Goal: Check status: Check status

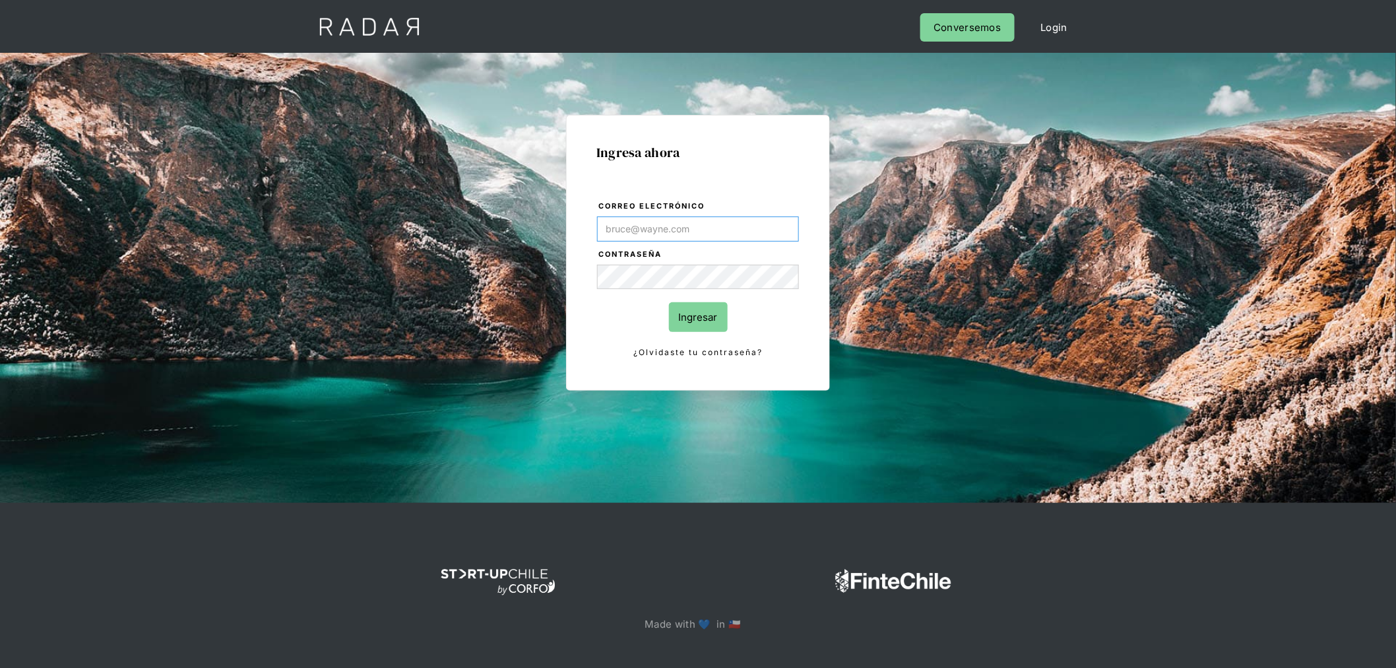
type input "[PERSON_NAME][EMAIL_ADDRESS][PERSON_NAME][DOMAIN_NAME]"
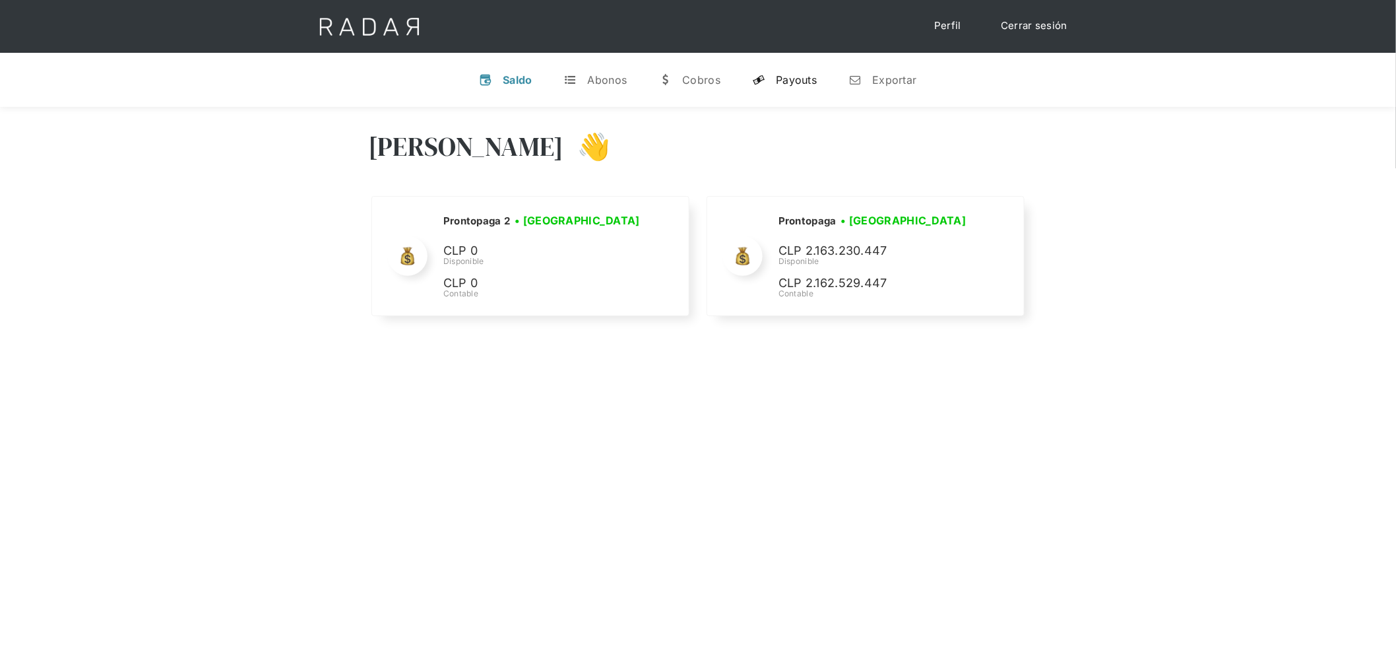
click at [767, 82] on link "y Payouts" at bounding box center [785, 80] width 86 height 34
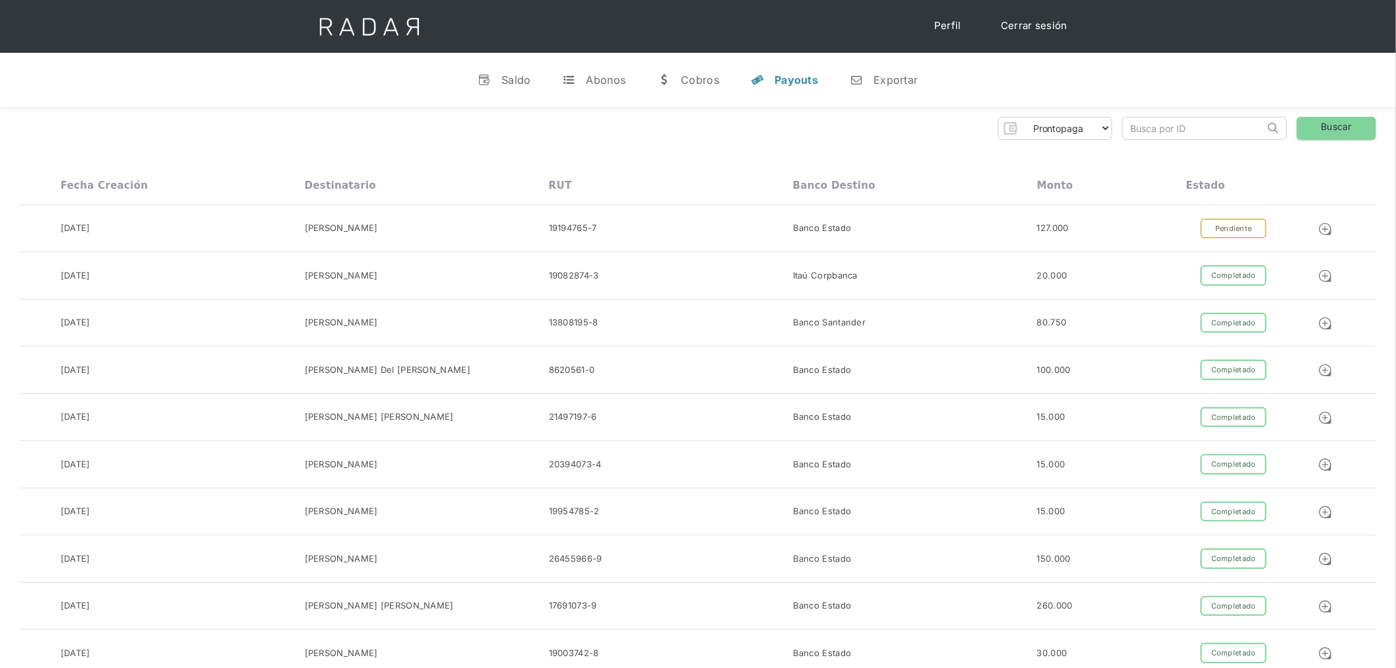
click at [1210, 133] on input "search" at bounding box center [1194, 128] width 142 height 22
paste input "b8f1c3e4-7701-4224-b472-ee19dce2b5f6"
type input "b8f1c3e4-7701-4224-b472-ee19dce2b5f6"
click at [1345, 127] on link "Buscar" at bounding box center [1336, 128] width 79 height 23
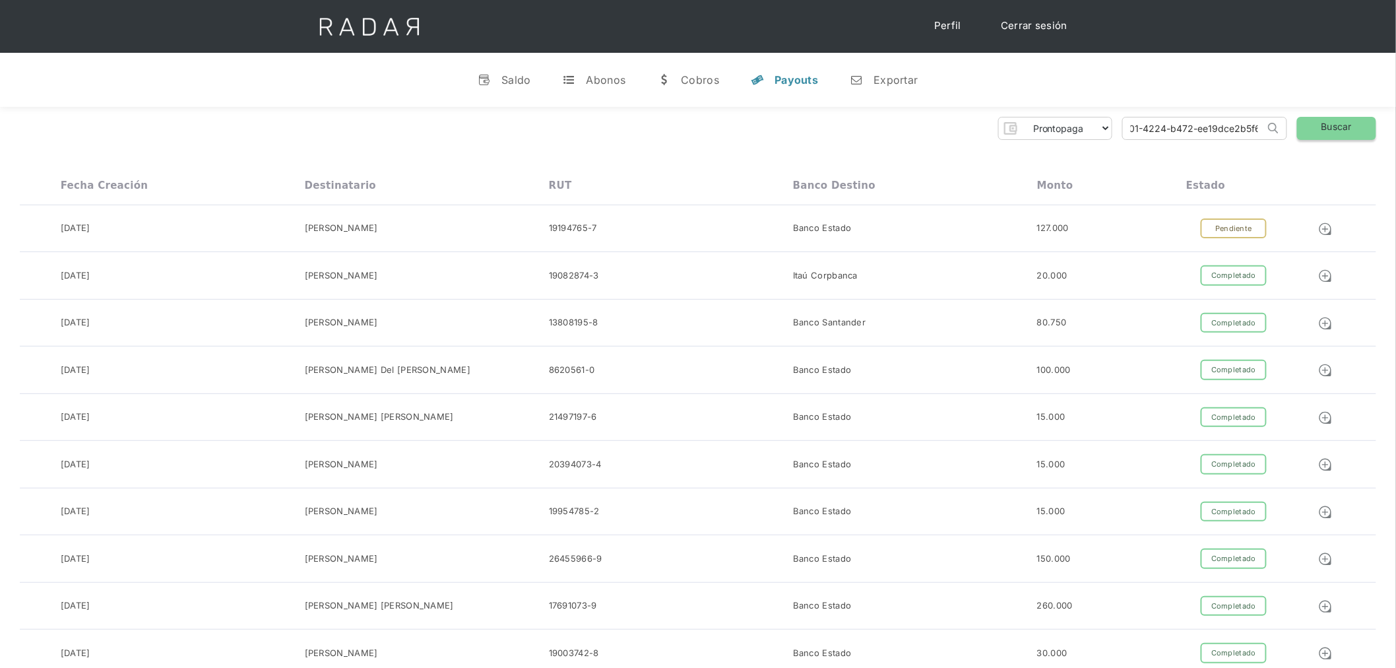
scroll to position [0, 0]
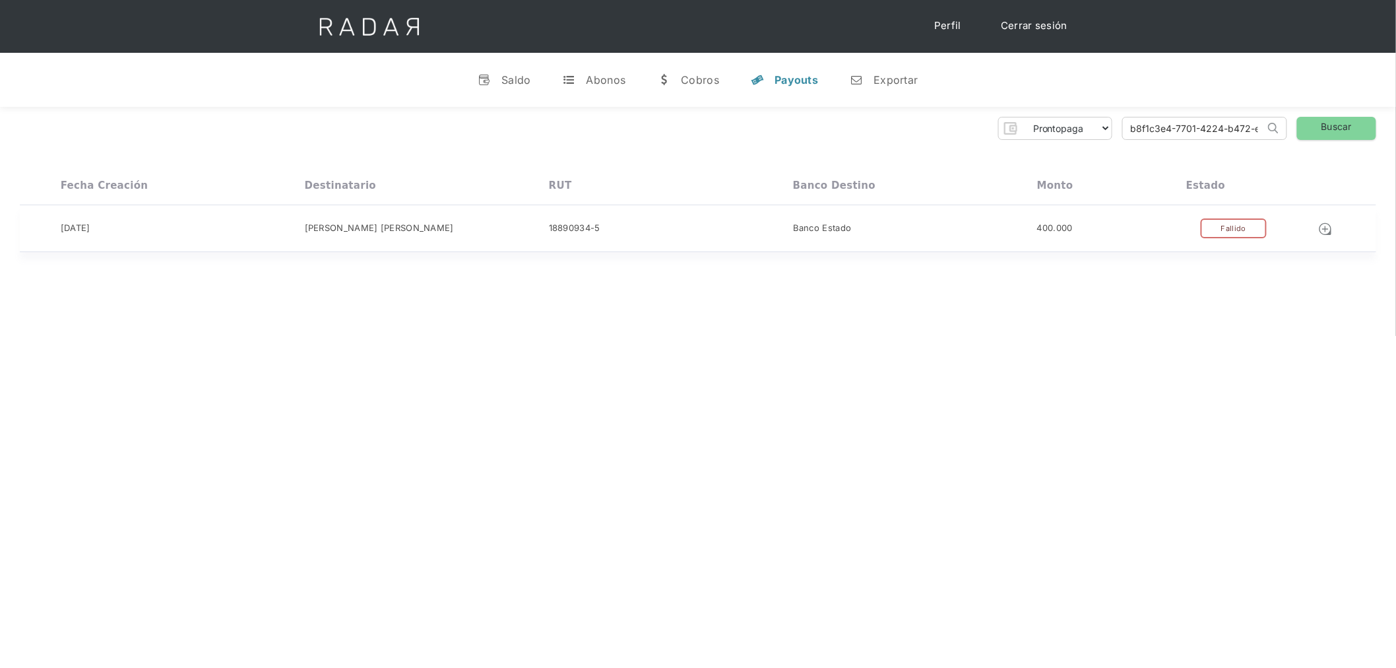
click at [1168, 239] on div "03-09-2025 Jorge Ignacio Ortiz Ortiz 18890934-5 Banco Estado 400.000 Completado…" at bounding box center [698, 229] width 1357 height 48
click at [1169, 216] on div "03-09-2025 Jorge Ignacio Ortiz Ortiz 18890934-5 Banco Estado 400.000 Completado…" at bounding box center [698, 229] width 1357 height 48
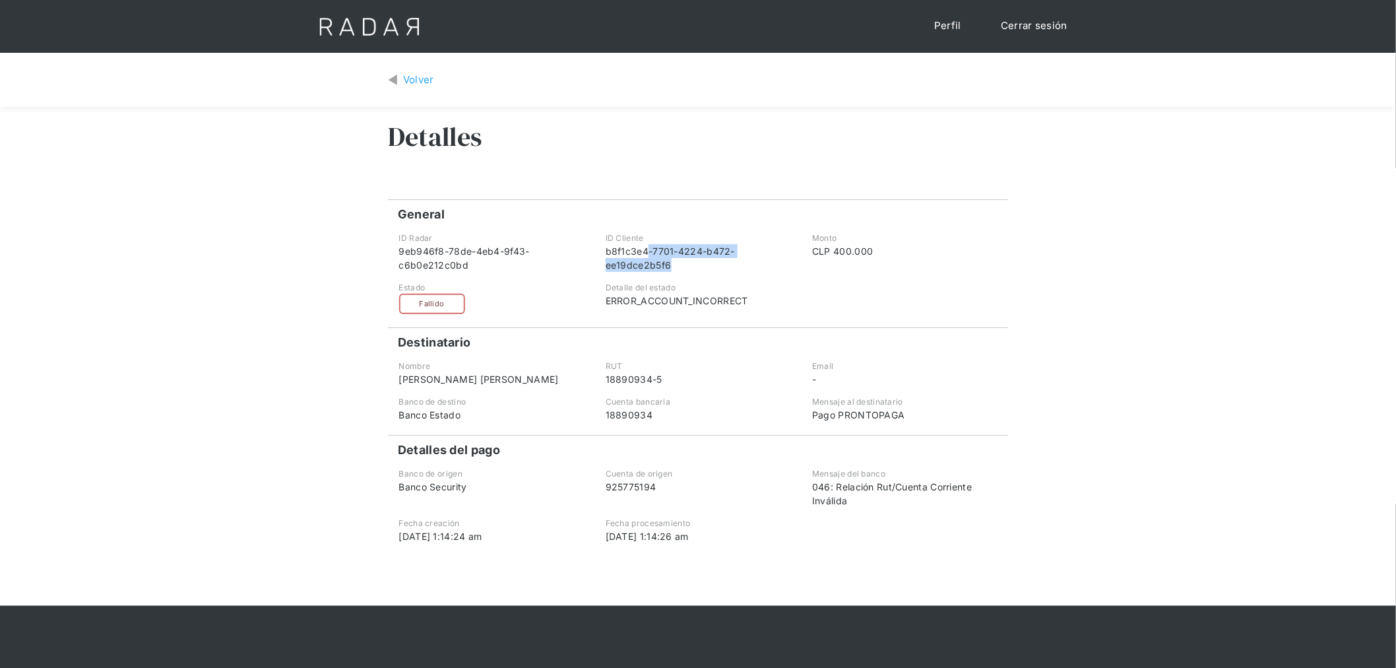
drag, startPoint x: 688, startPoint y: 267, endPoint x: 647, endPoint y: 255, distance: 42.6
click at [647, 255] on div "b8f1c3e4-7701-4224-b472-ee19dce2b5f6" at bounding box center [698, 258] width 185 height 28
click at [531, 255] on div "9eb946f8-78de-4eb4-9f43-c6b0e212c0bd" at bounding box center [491, 258] width 185 height 28
drag, startPoint x: 464, startPoint y: 265, endPoint x: 391, endPoint y: 249, distance: 74.9
click at [391, 249] on div "ID Radar 9eb946f8-78de-4eb4-9f43-c6b0e212c0bd" at bounding box center [491, 252] width 205 height 40
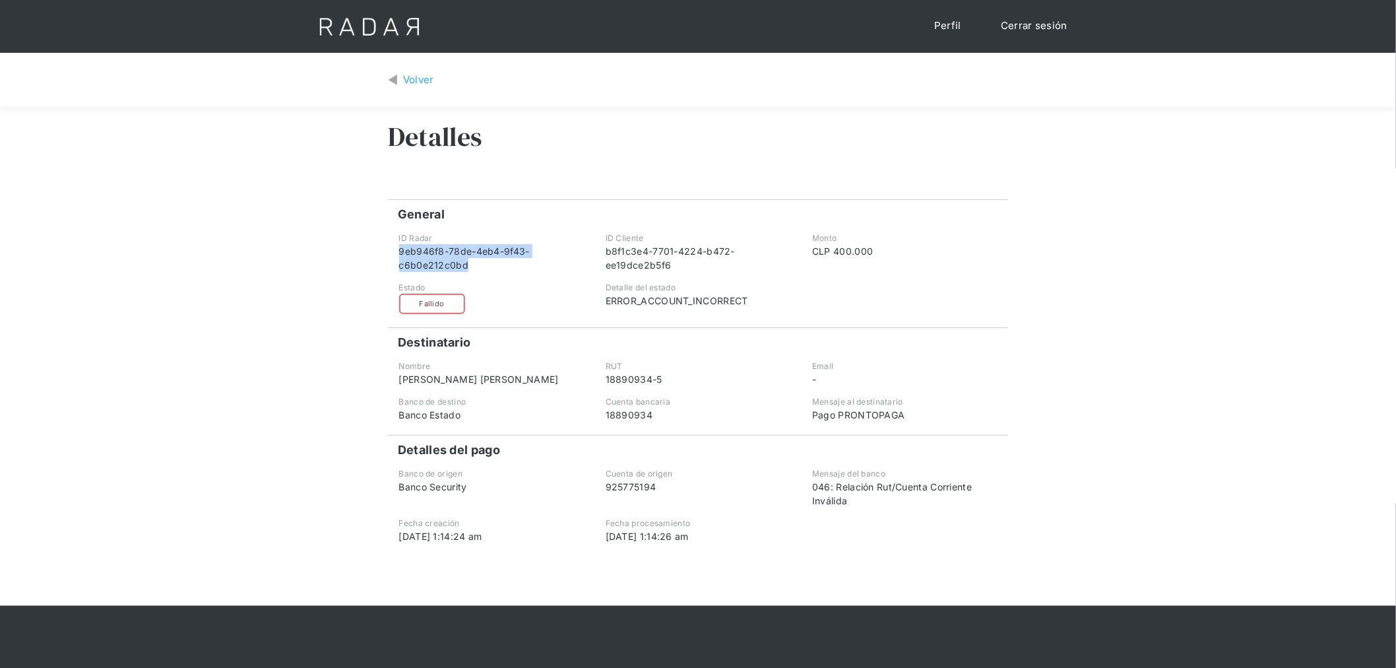
copy div "9eb946f8-78de-4eb4-9f43-c6b0e212c0bd"
drag, startPoint x: 773, startPoint y: 302, endPoint x: 595, endPoint y: 304, distance: 178.2
click at [596, 304] on div "Detalle del estado ERROR_ACCOUNT_INCORRECT" at bounding box center [698, 298] width 205 height 32
copy div "ERROR_ACCOUNT_INCORRECT"
drag, startPoint x: 853, startPoint y: 502, endPoint x: 808, endPoint y: 480, distance: 49.6
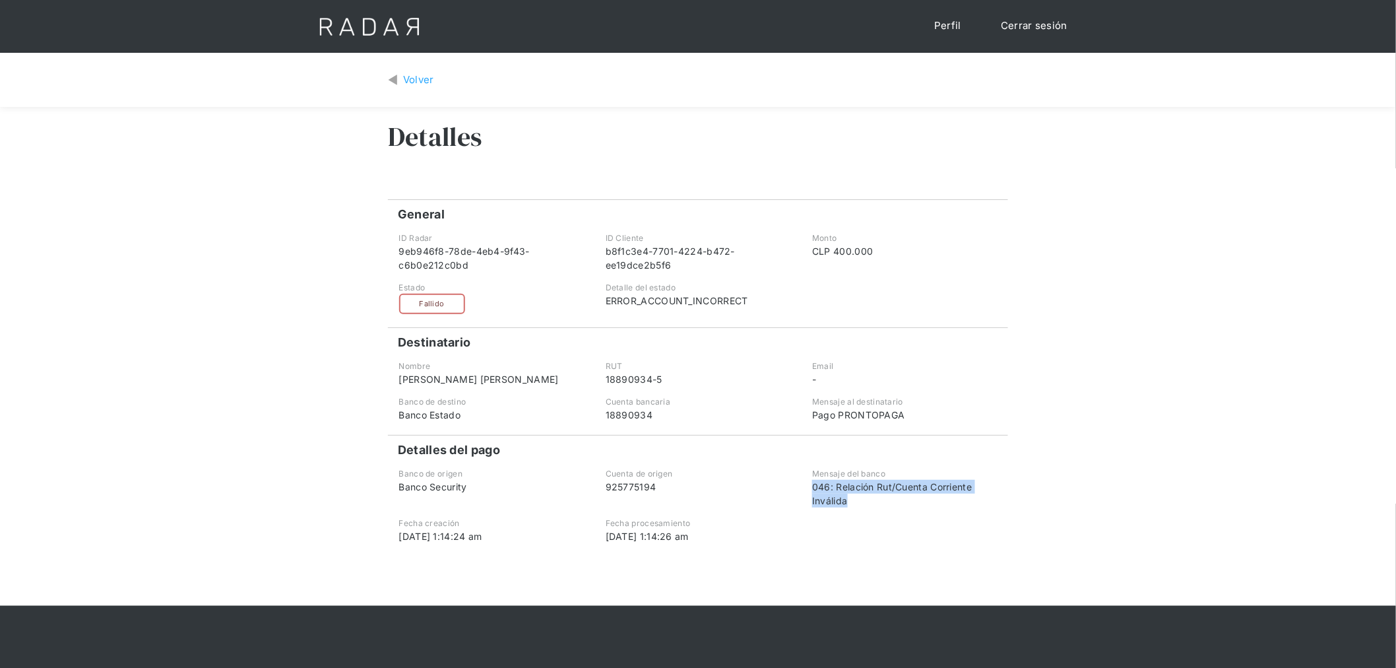
click at [808, 480] on div "Mensaje del banco 046: Relación Rut/Cuenta Corriente Inválida" at bounding box center [904, 488] width 205 height 40
copy div "046: Relación Rut/Cuenta Corriente Inválida"
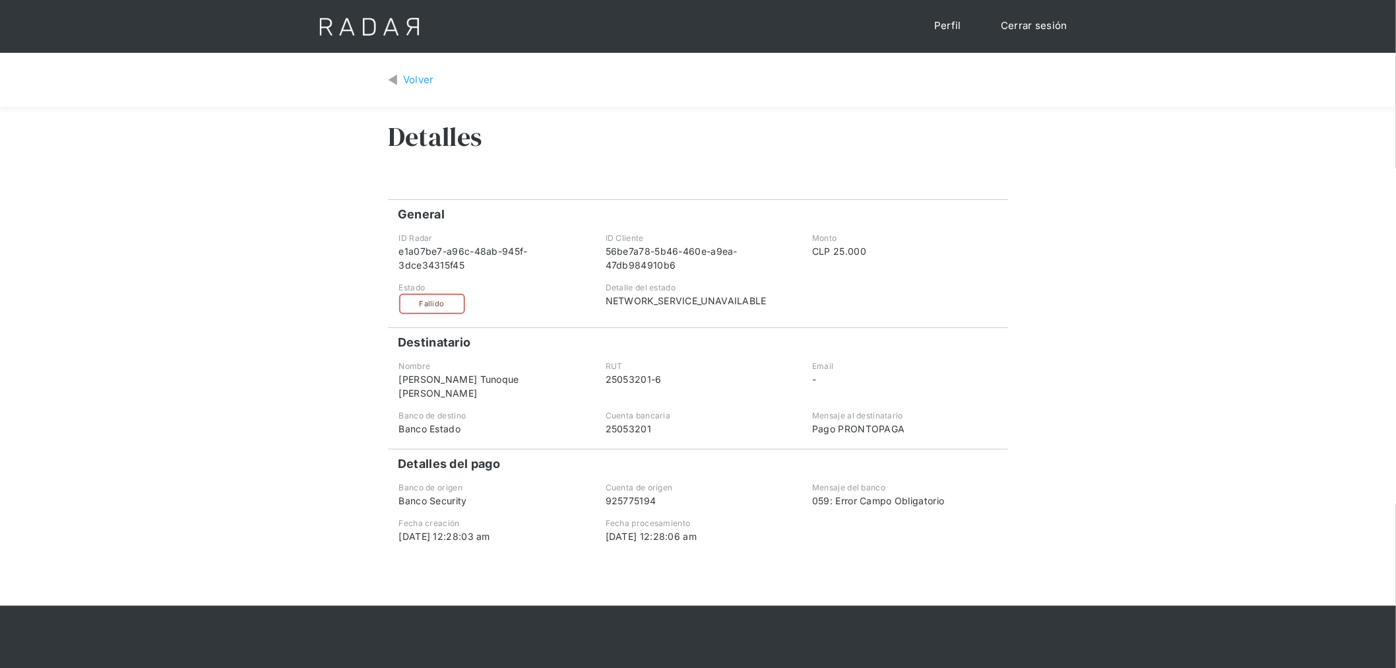
click at [658, 251] on div "56be7a78-5b46-460e-a9ea-47db984910b6" at bounding box center [698, 258] width 185 height 28
copy div "56be7a78-5b46-460e-a9ea-47db984910b6"
click at [734, 294] on div "NETWORK_SERVICE_UNAVAILABLE" at bounding box center [698, 301] width 185 height 14
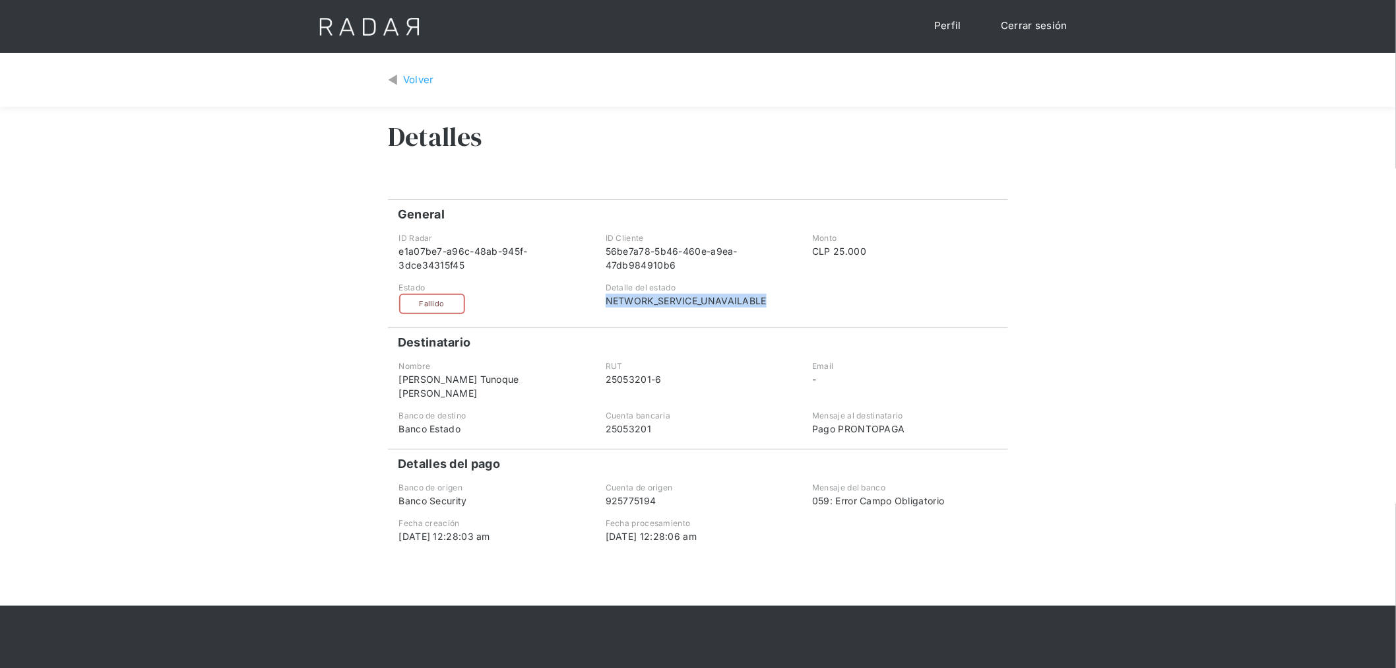
click at [734, 294] on div "NETWORK_SERVICE_UNAVAILABLE" at bounding box center [698, 301] width 185 height 14
copy div "NETWORK_SERVICE_UNAVAILABLE"
drag, startPoint x: 967, startPoint y: 482, endPoint x: 810, endPoint y: 489, distance: 156.6
click at [810, 489] on div "Mensaje del banco 059: Error Campo Obligatorio" at bounding box center [904, 495] width 205 height 26
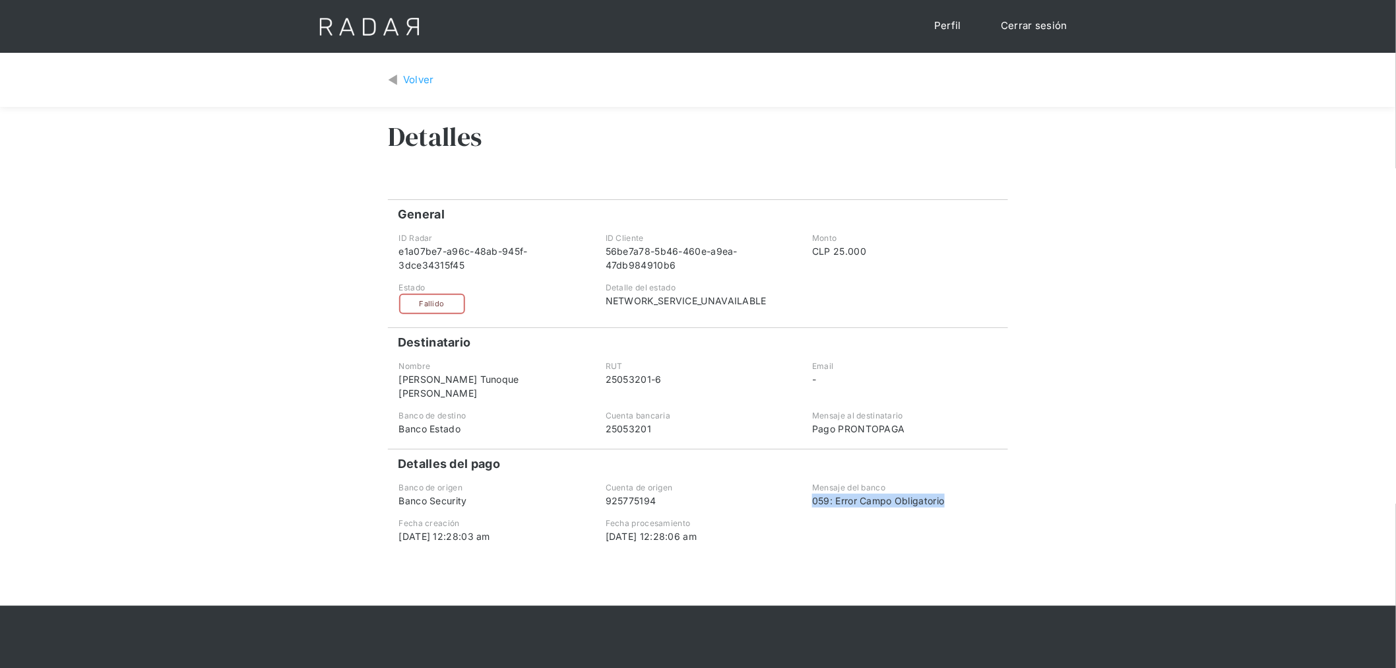
copy div "059: Error Campo Obligatorio"
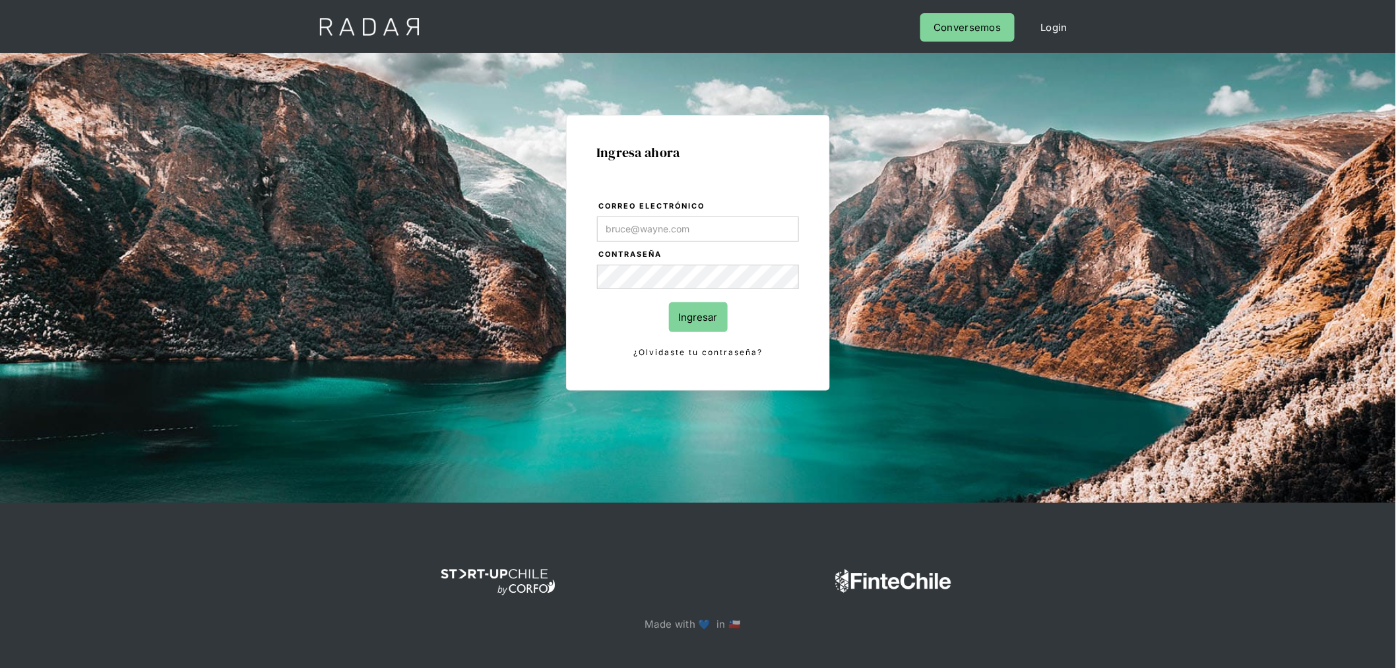
type input "[PERSON_NAME][EMAIL_ADDRESS][PERSON_NAME][DOMAIN_NAME]"
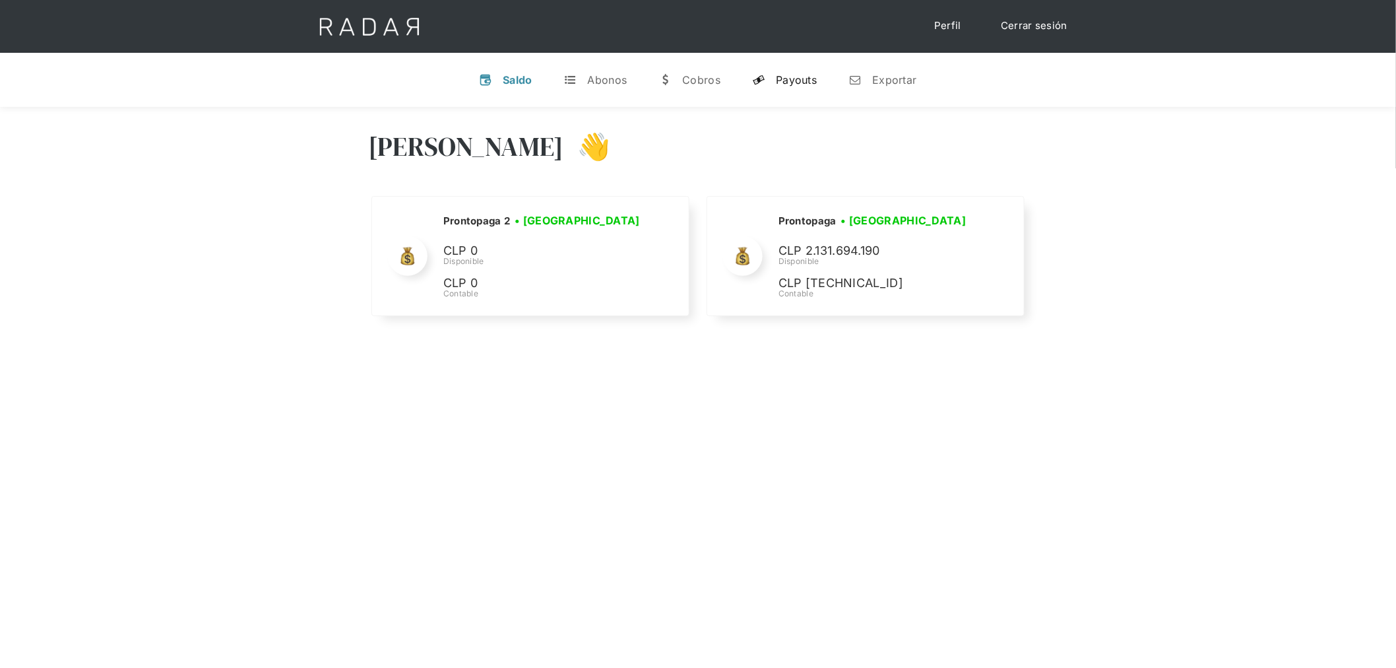
click at [769, 79] on link "y Payouts" at bounding box center [785, 80] width 86 height 34
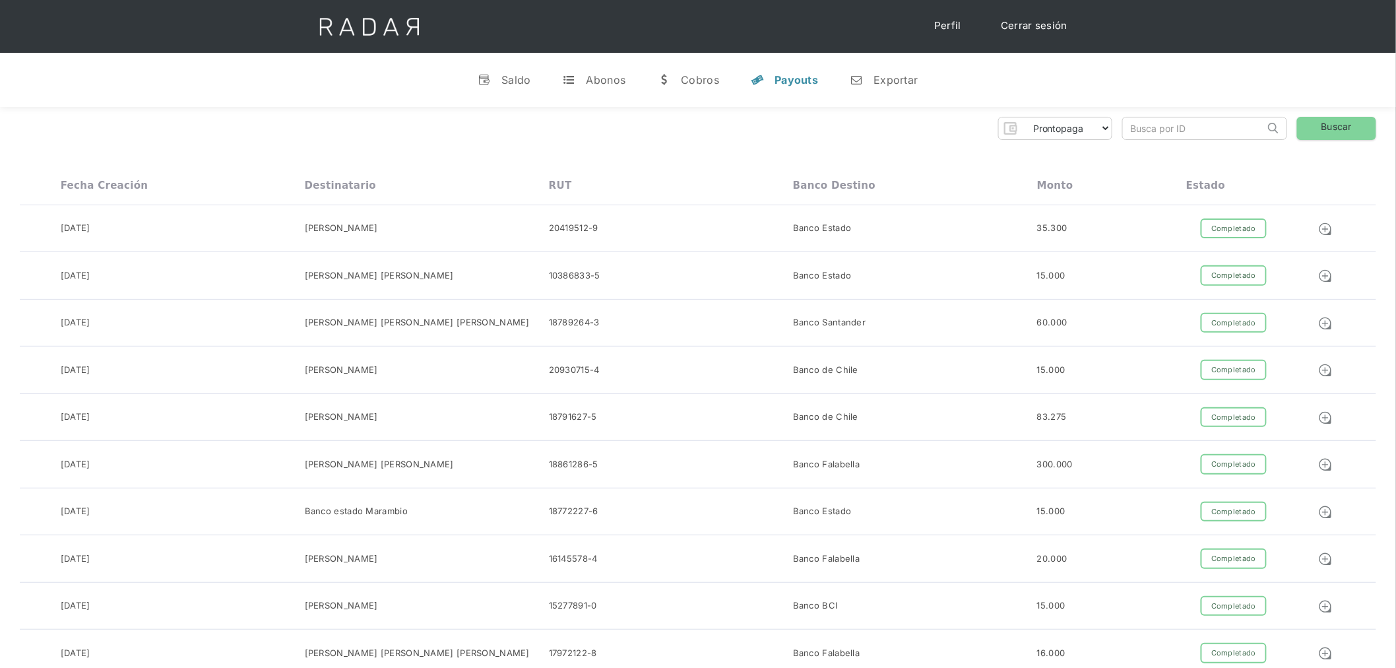
click at [1156, 137] on input "search" at bounding box center [1194, 128] width 142 height 22
paste input "50172880-8156-42a2-b3d9-823ec83a9f72"
type input "50172880-8156-42a2-b3d9-823ec83a9f72"
click input "Search" at bounding box center [0, 0] width 0 height 0
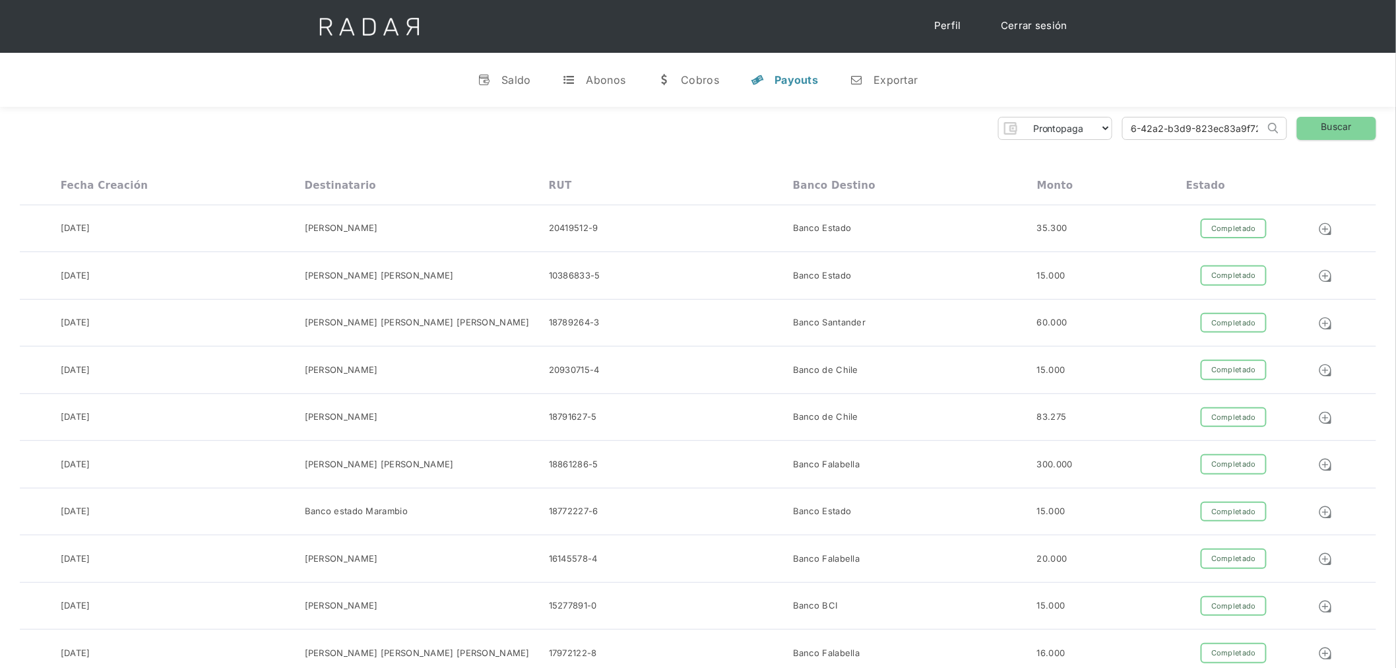
scroll to position [0, 0]
click at [1308, 132] on link "Buscar" at bounding box center [1336, 128] width 79 height 23
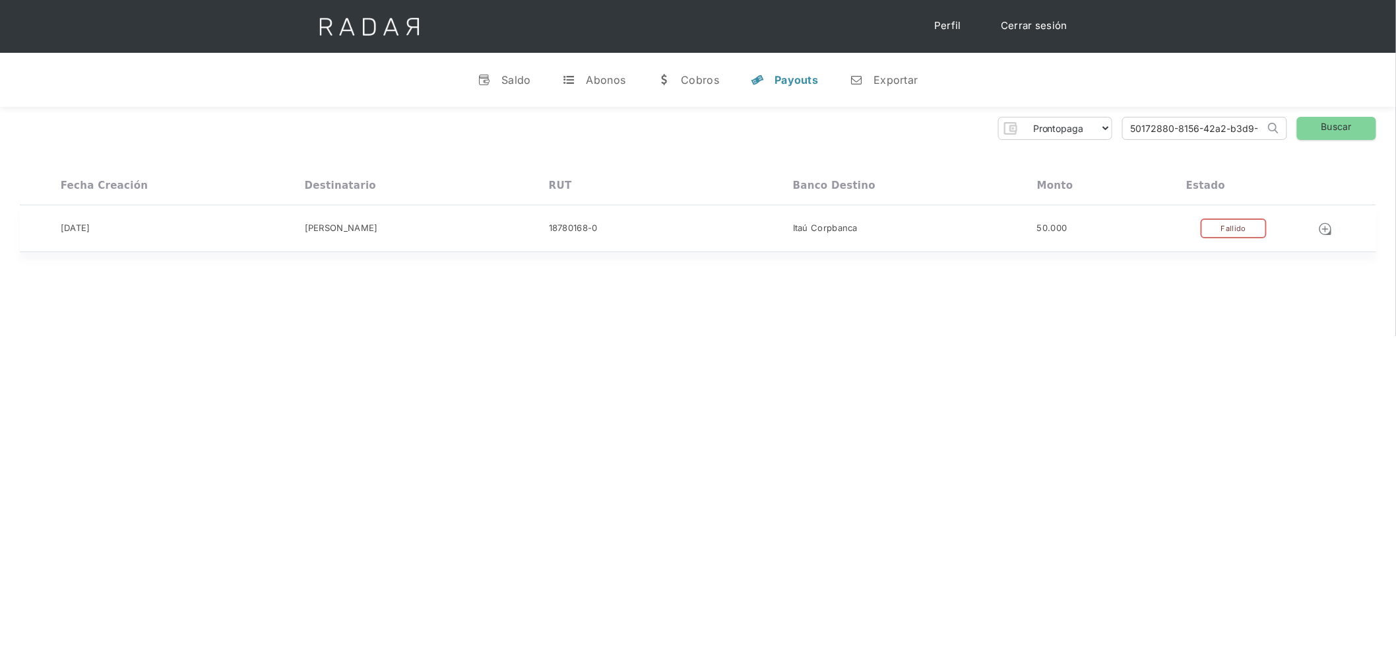
click at [1241, 232] on div "Fallido" at bounding box center [1234, 228] width 66 height 20
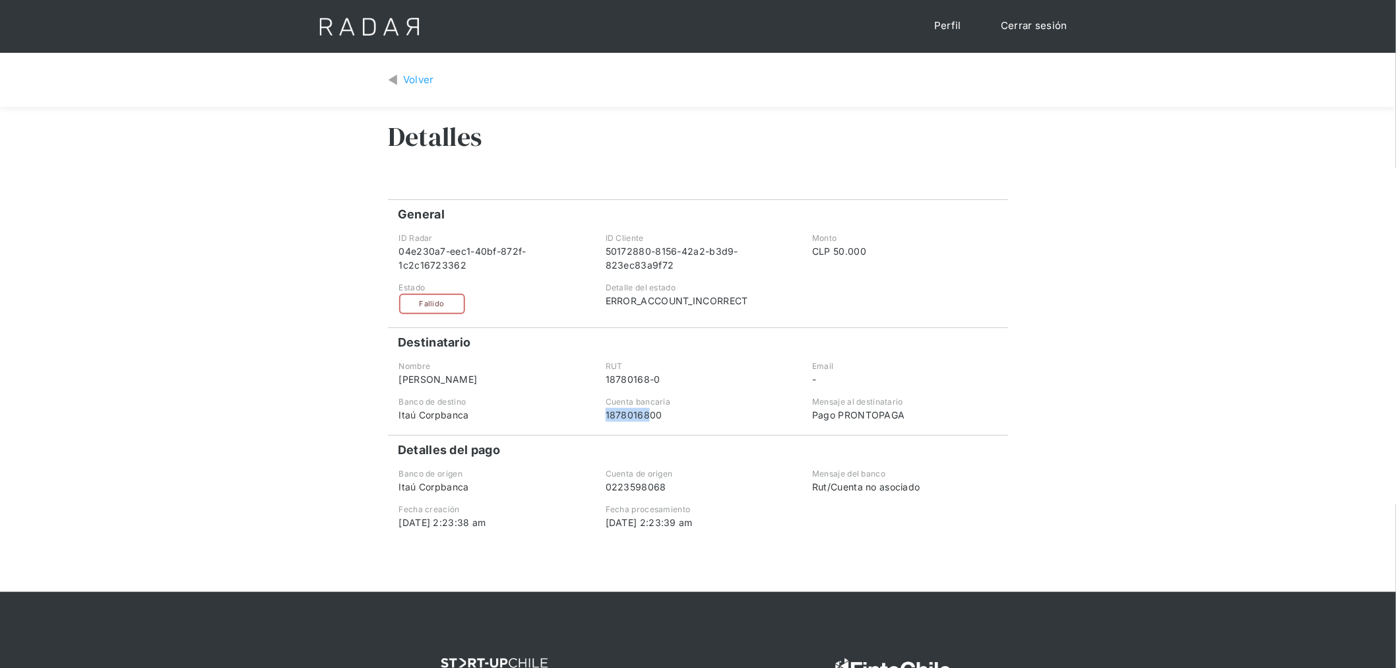
drag, startPoint x: 649, startPoint y: 410, endPoint x: 598, endPoint y: 410, distance: 51.5
click at [598, 410] on div "Cuenta bancaria 1878016800" at bounding box center [698, 409] width 205 height 26
